Goal: Task Accomplishment & Management: Use online tool/utility

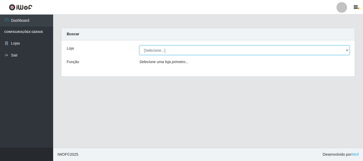
click at [346, 50] on select "[Selecione...] [GEOGRAPHIC_DATA] [GEOGRAPHIC_DATA]" at bounding box center [244, 50] width 210 height 9
select select "64"
click at [139, 46] on select "[Selecione...] [GEOGRAPHIC_DATA] [GEOGRAPHIC_DATA]" at bounding box center [244, 50] width 210 height 9
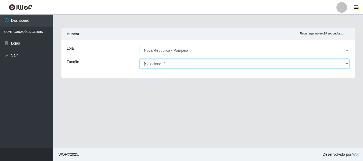
click at [347, 63] on select "[Selecione...] Balconista Operador de Caixa Recepcionista Repositor" at bounding box center [244, 63] width 210 height 9
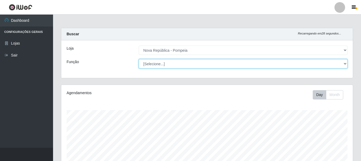
scroll to position [110, 292]
select select "22"
click at [139, 59] on select "[Selecione...] Balconista Operador de Caixa Recepcionista Repositor" at bounding box center [243, 63] width 209 height 9
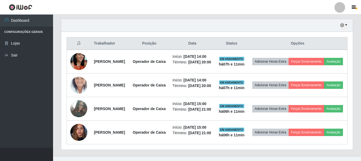
scroll to position [203, 0]
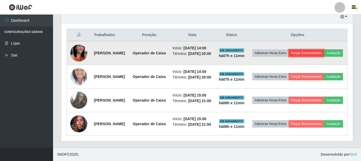
click at [323, 49] on button "Forçar Encerramento" at bounding box center [307, 52] width 36 height 7
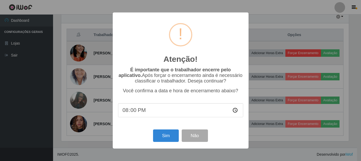
scroll to position [110, 289]
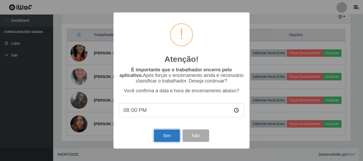
click at [164, 137] on button "Sim" at bounding box center [167, 136] width 26 height 12
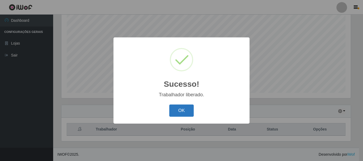
click at [177, 113] on button "OK" at bounding box center [181, 111] width 25 height 12
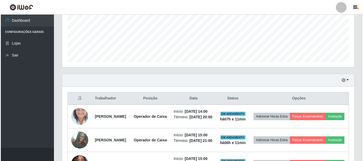
scroll to position [176, 0]
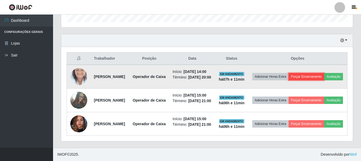
click at [321, 73] on button "Forçar Encerramento" at bounding box center [307, 76] width 36 height 7
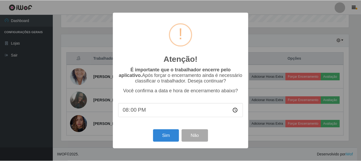
scroll to position [110, 289]
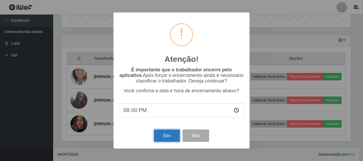
click at [163, 139] on button "Sim" at bounding box center [167, 136] width 26 height 12
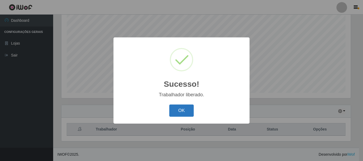
click at [184, 113] on button "OK" at bounding box center [181, 111] width 25 height 12
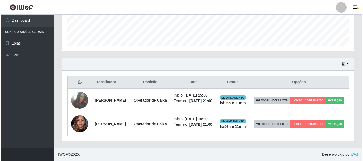
scroll to position [163, 0]
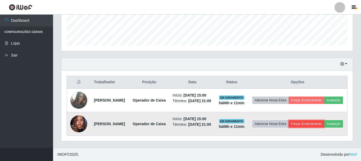
click at [314, 120] on button "Forçar Encerramento" at bounding box center [307, 123] width 36 height 7
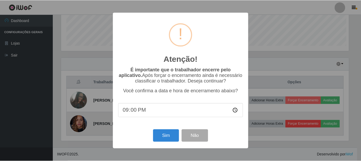
scroll to position [110, 289]
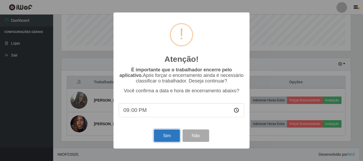
click at [173, 138] on button "Sim" at bounding box center [167, 136] width 26 height 12
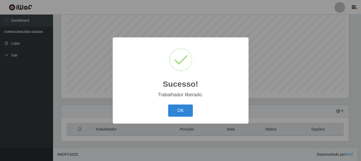
scroll to position [0, 0]
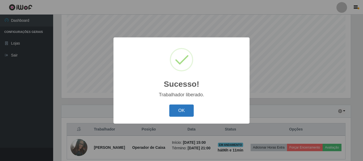
click at [178, 115] on button "OK" at bounding box center [181, 111] width 25 height 12
